Goal: Find specific page/section: Find specific page/section

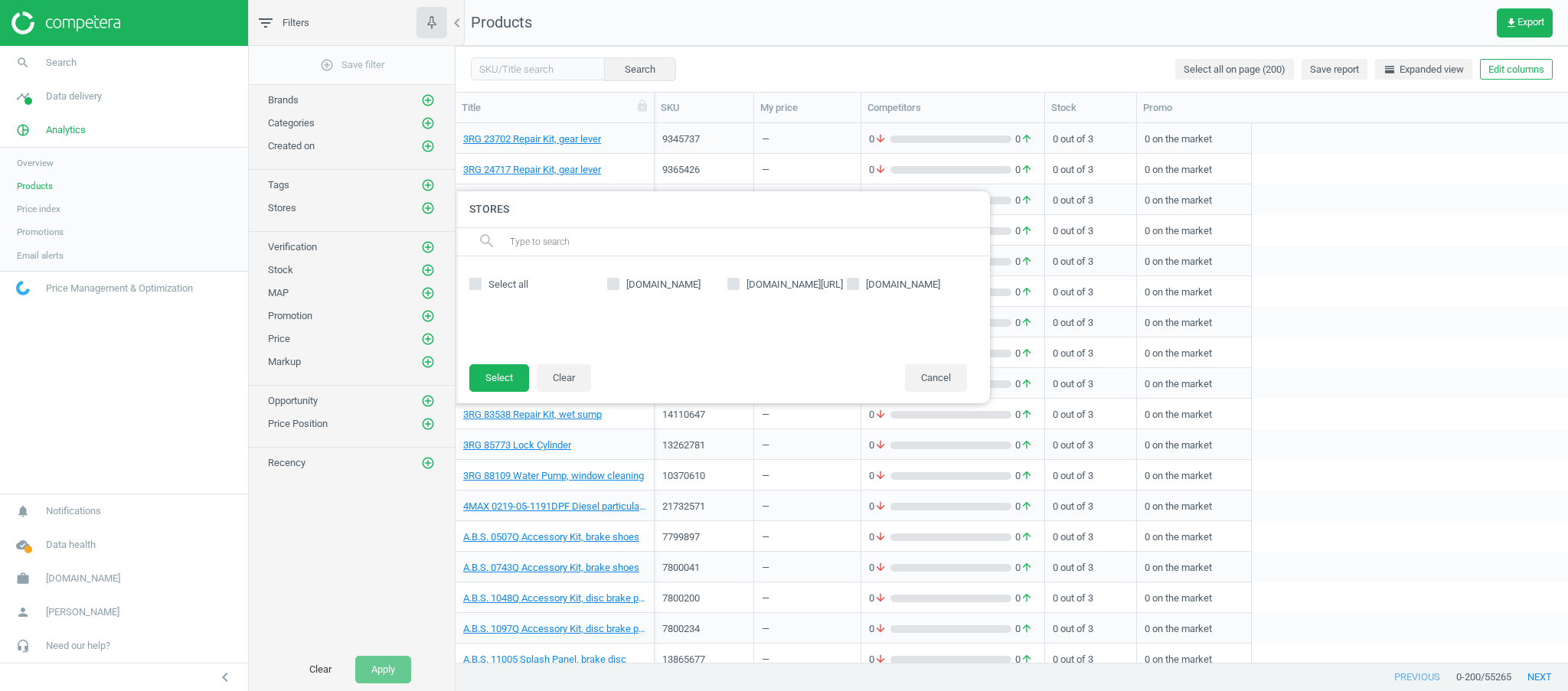
scroll to position [16, 16]
click at [736, 282] on input "[DOMAIN_NAME][URL]" at bounding box center [733, 284] width 10 height 10
click at [730, 285] on input "[DOMAIN_NAME][URL]" at bounding box center [733, 284] width 10 height 10
checkbox input "false"
click at [95, 436] on nav "search Search timeline Data delivery Overview Matches dashboard Matches Rematch…" at bounding box center [124, 270] width 248 height 448
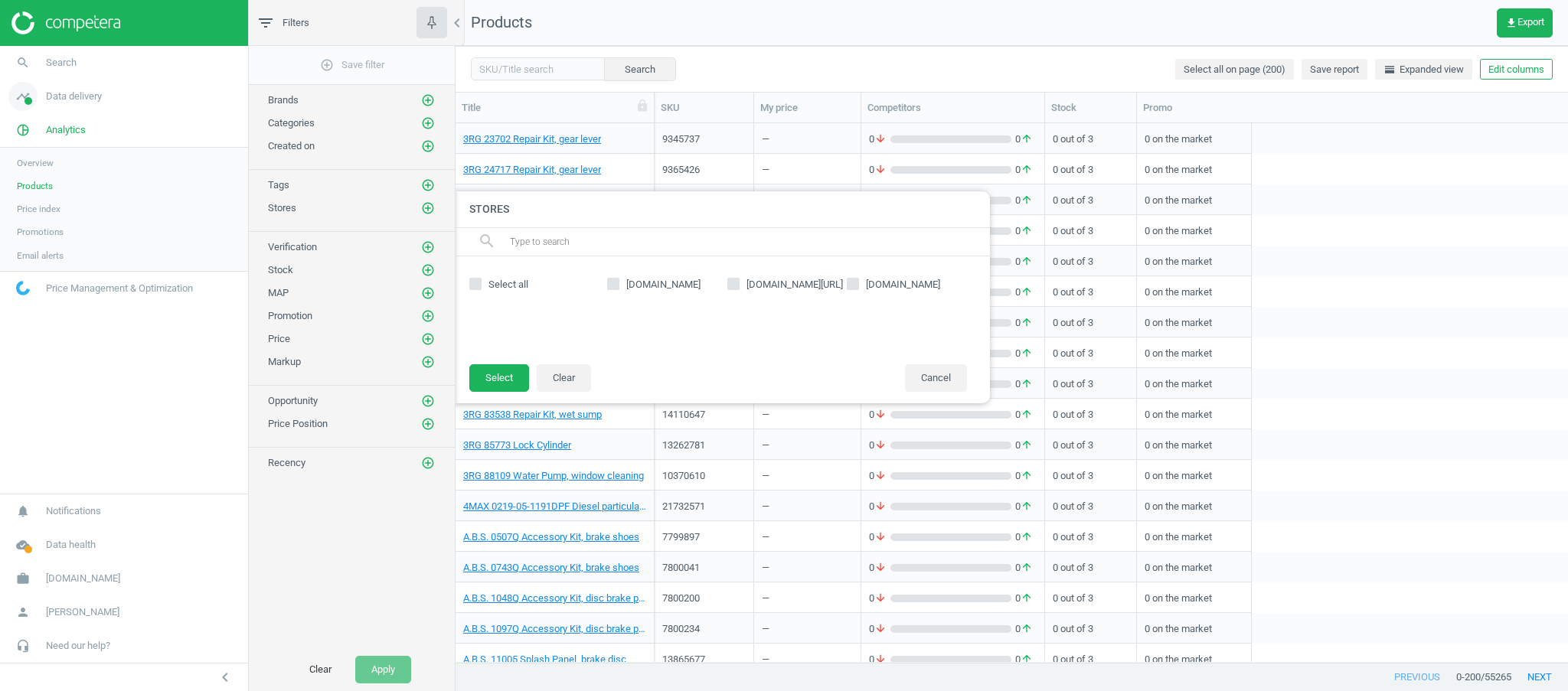
click at [67, 100] on span "Data delivery" at bounding box center [74, 97] width 56 height 14
click at [44, 222] on link "Stores" at bounding box center [124, 221] width 248 height 23
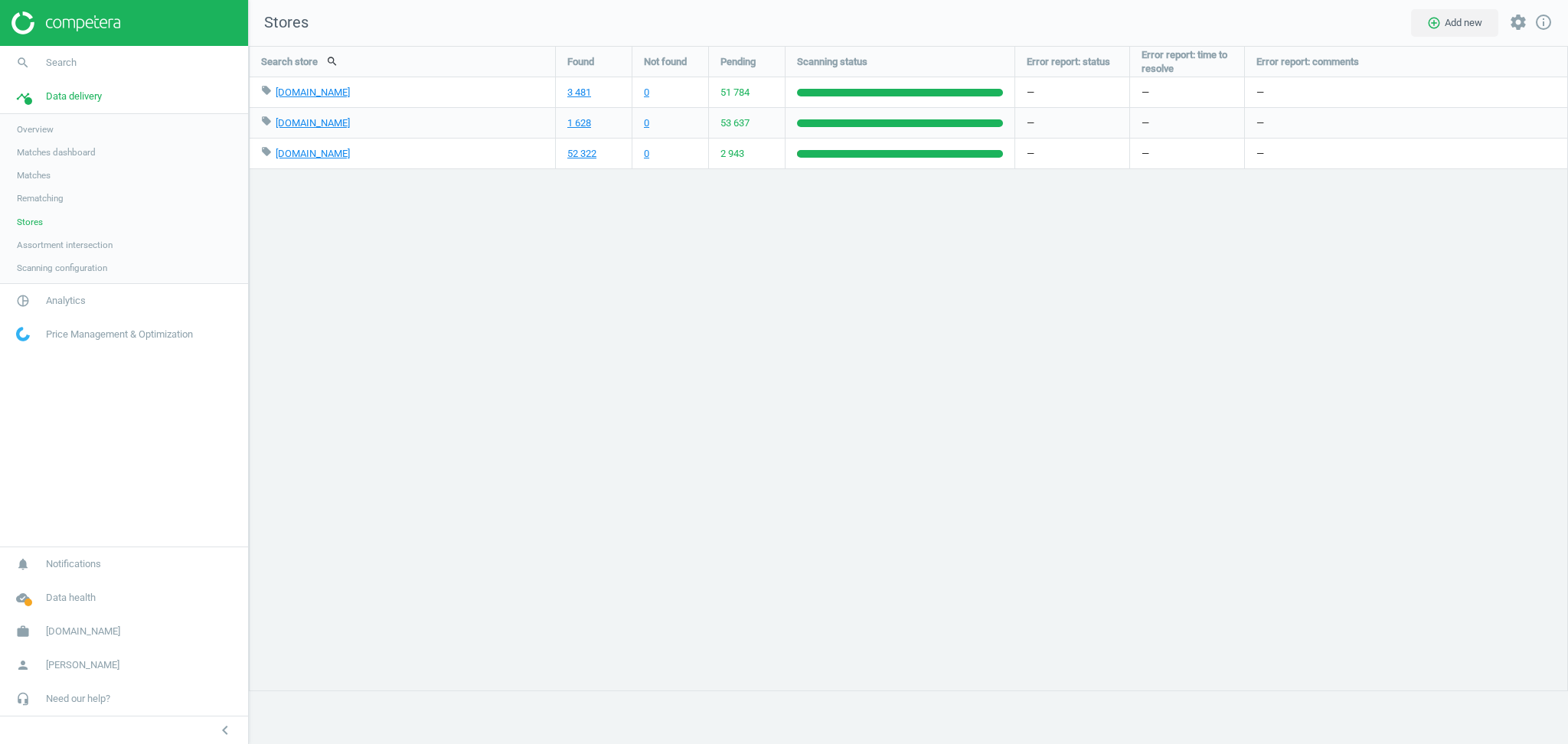
scroll to position [729, 1350]
click at [79, 305] on span "Analytics" at bounding box center [66, 301] width 40 height 14
click at [49, 189] on span "Products" at bounding box center [35, 186] width 36 height 12
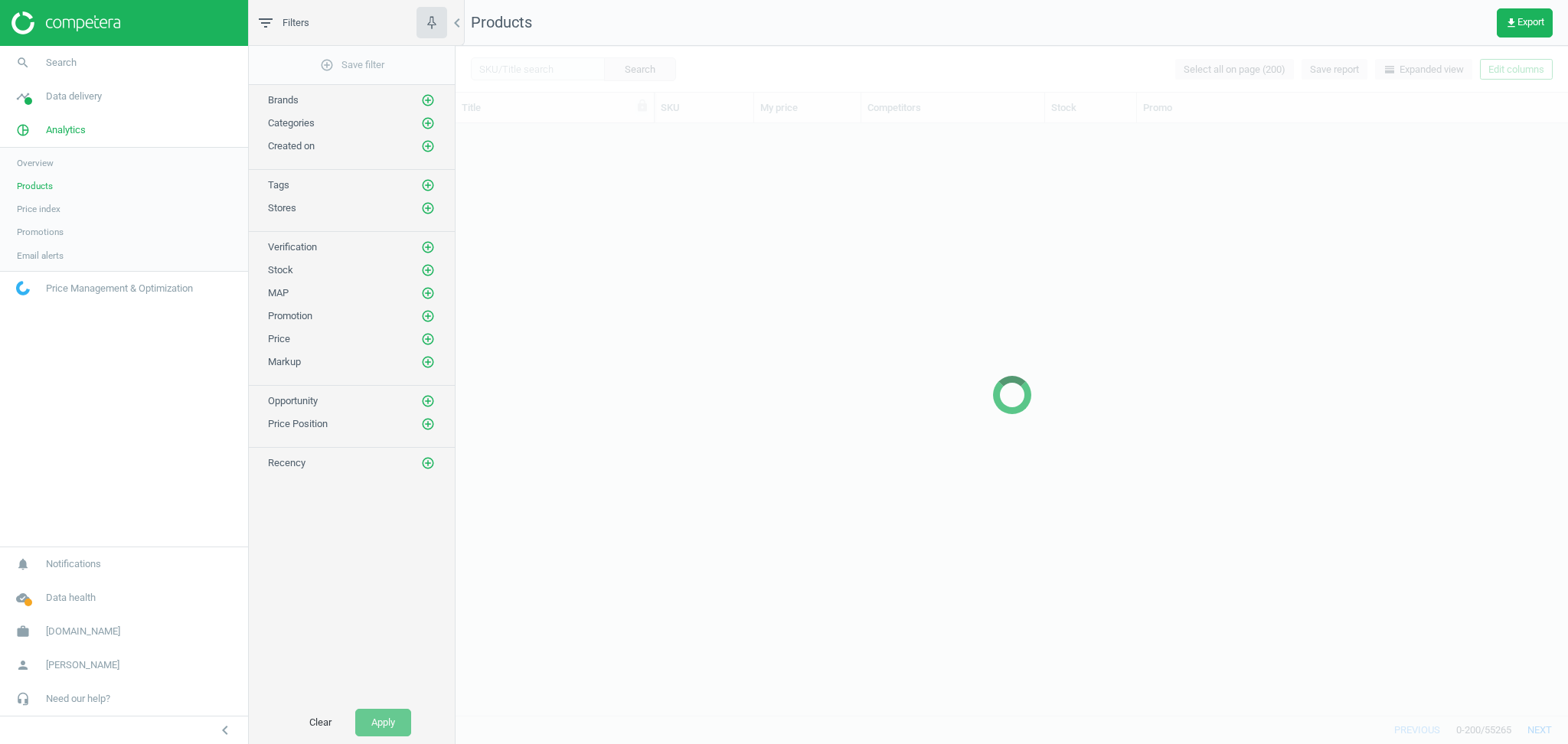
scroll to position [577, 1096]
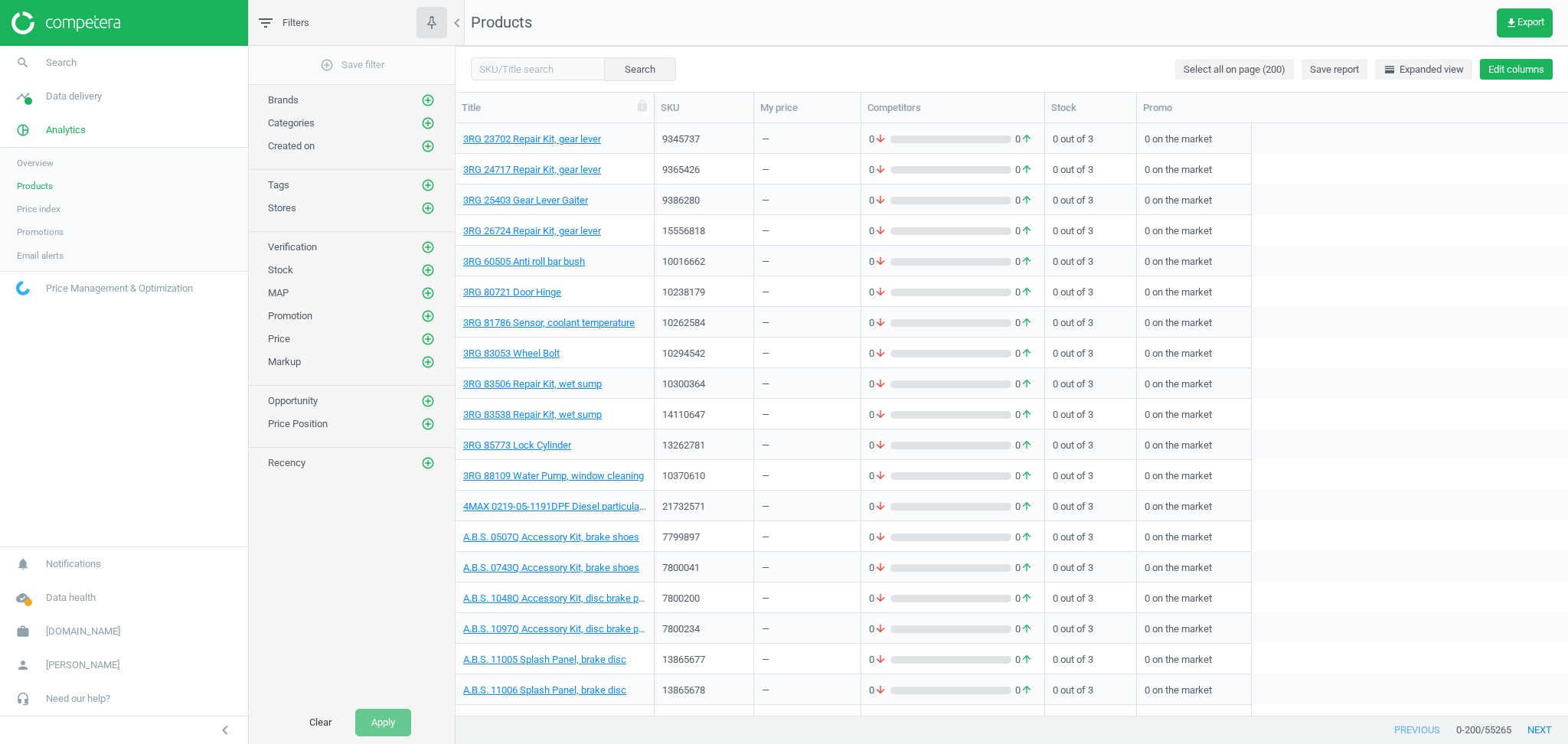
click at [1506, 64] on button "Edit columns" at bounding box center [1516, 69] width 73 height 21
click at [1399, 385] on div "Competitors" at bounding box center [1395, 383] width 53 height 14
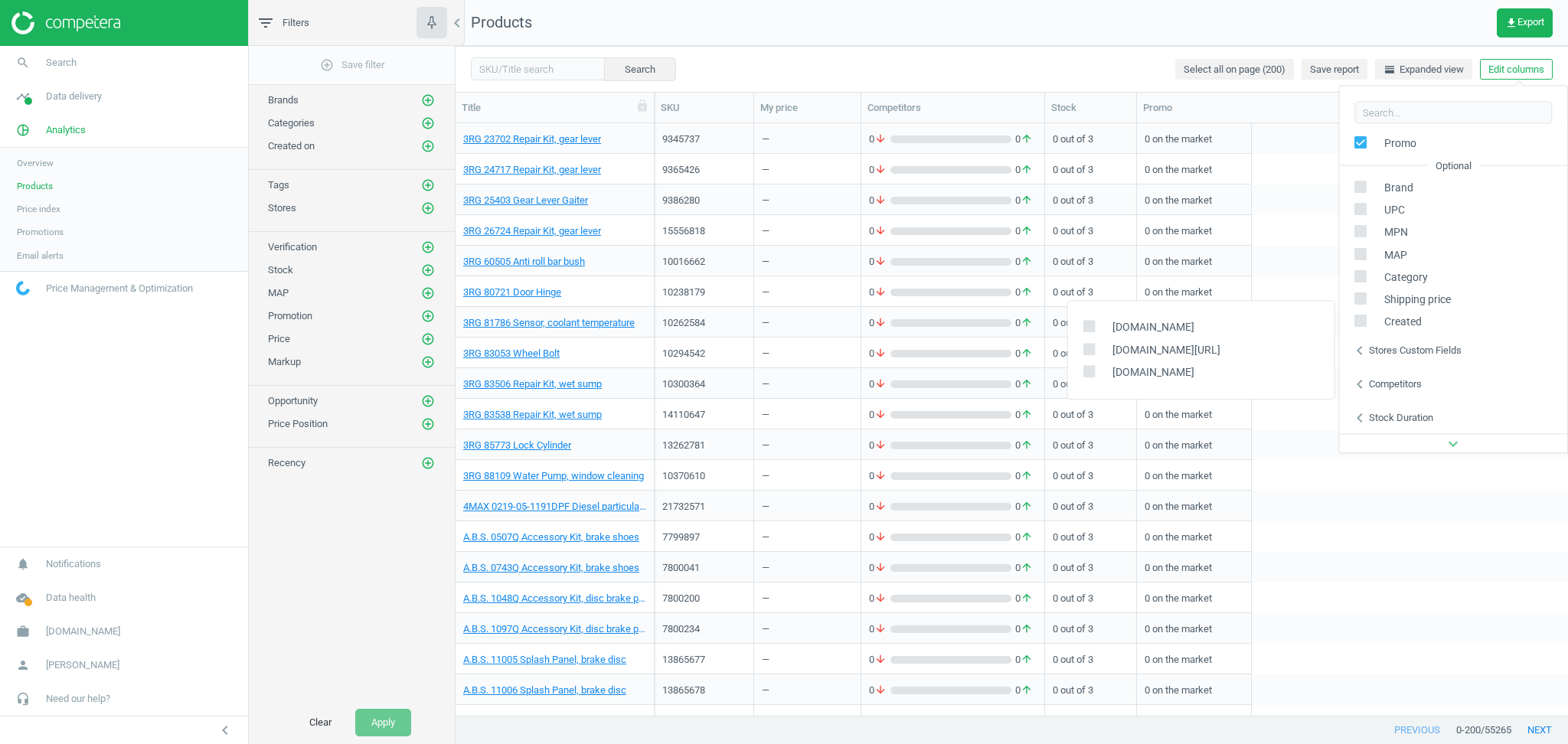
click at [1399, 385] on div "Competitors" at bounding box center [1395, 383] width 53 height 14
click at [1396, 354] on div "Stores custom fields" at bounding box center [1415, 350] width 92 height 14
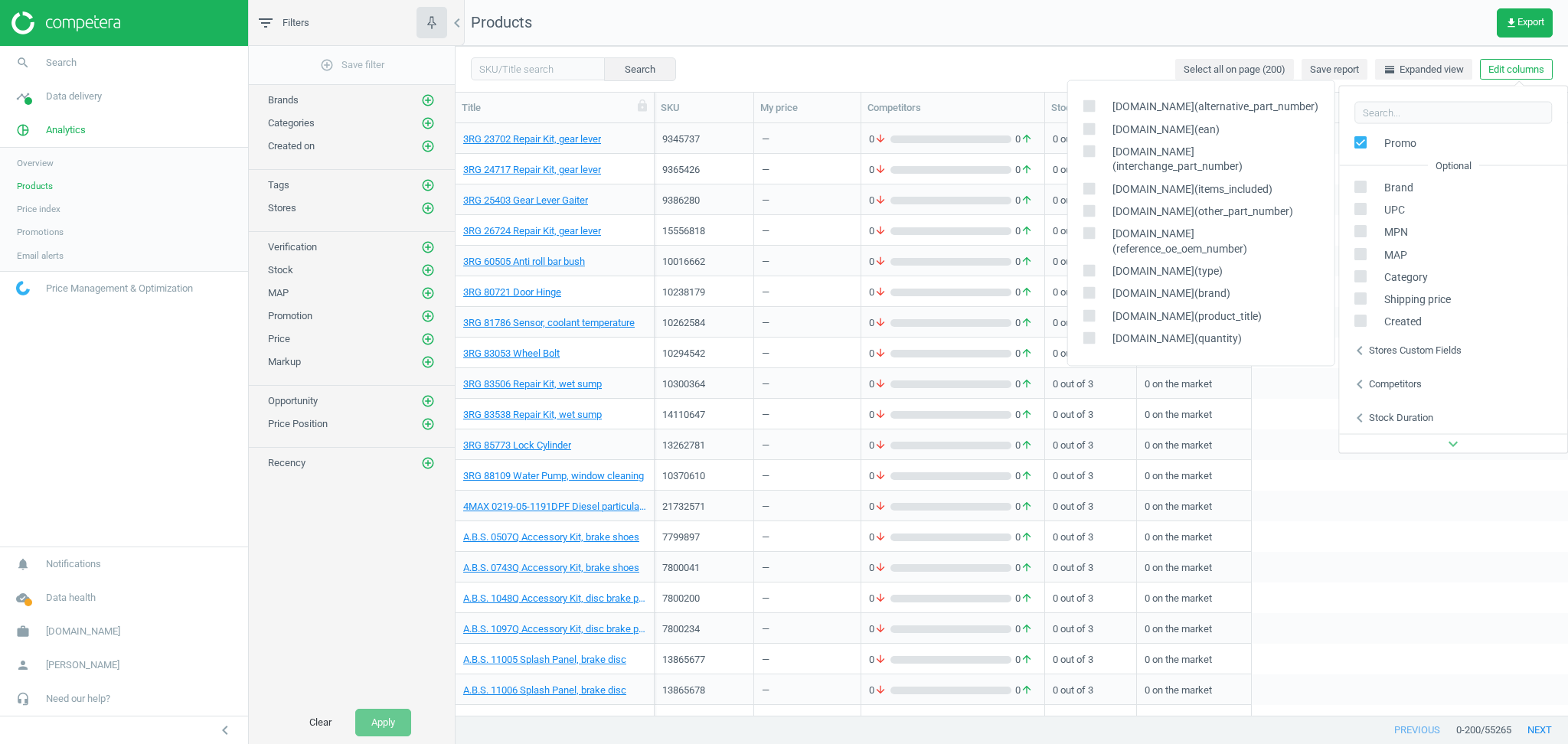
click at [1396, 354] on div "Stores custom fields" at bounding box center [1415, 350] width 92 height 14
